Goal: Information Seeking & Learning: Learn about a topic

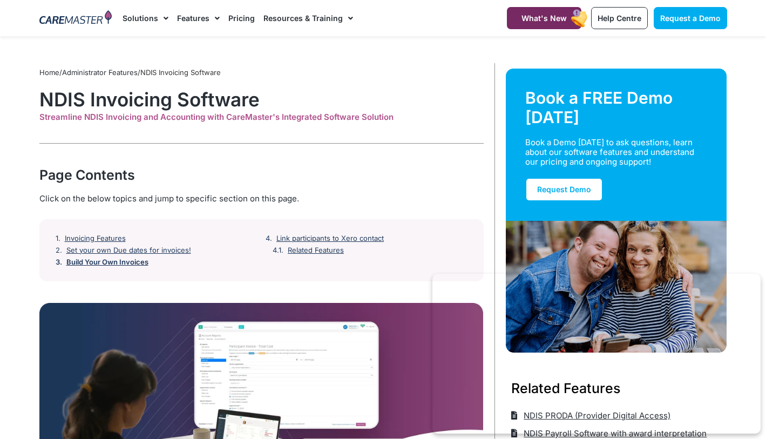
click at [91, 261] on link "Build Your Own Invoices" at bounding box center [107, 262] width 82 height 9
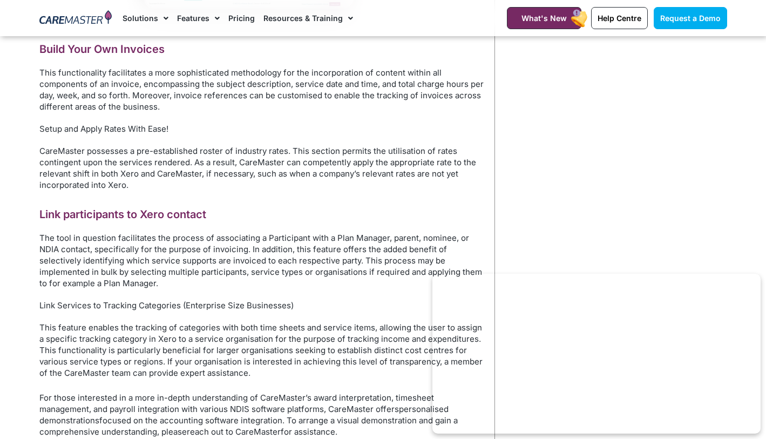
scroll to position [1411, 0]
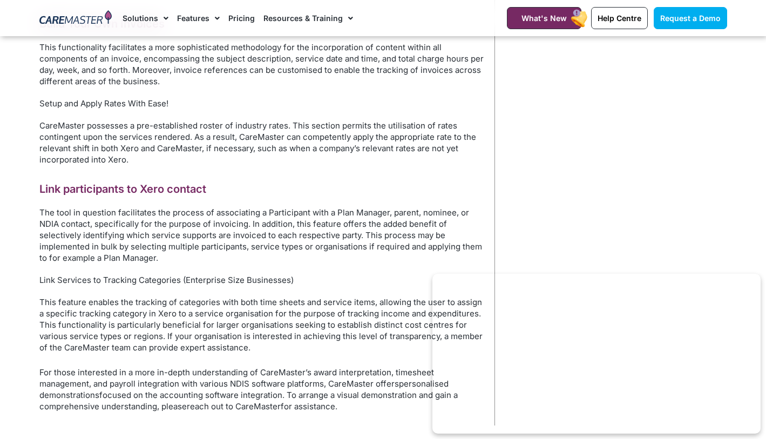
click at [228, 22] on link "Pricing" at bounding box center [241, 18] width 26 height 36
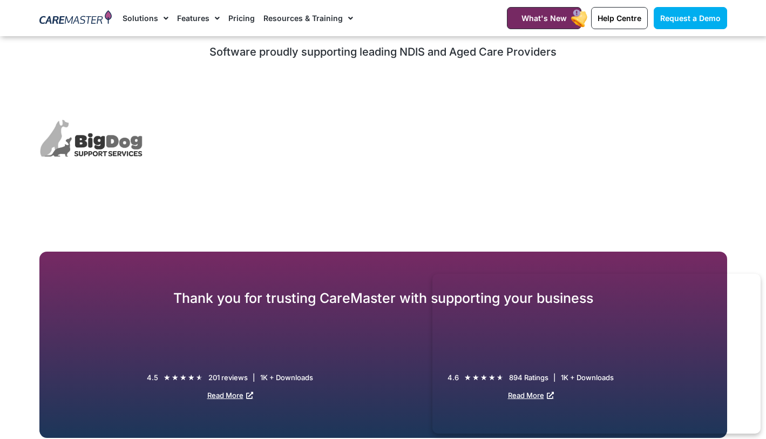
scroll to position [2505, 0]
